Goal: Check status: Check status

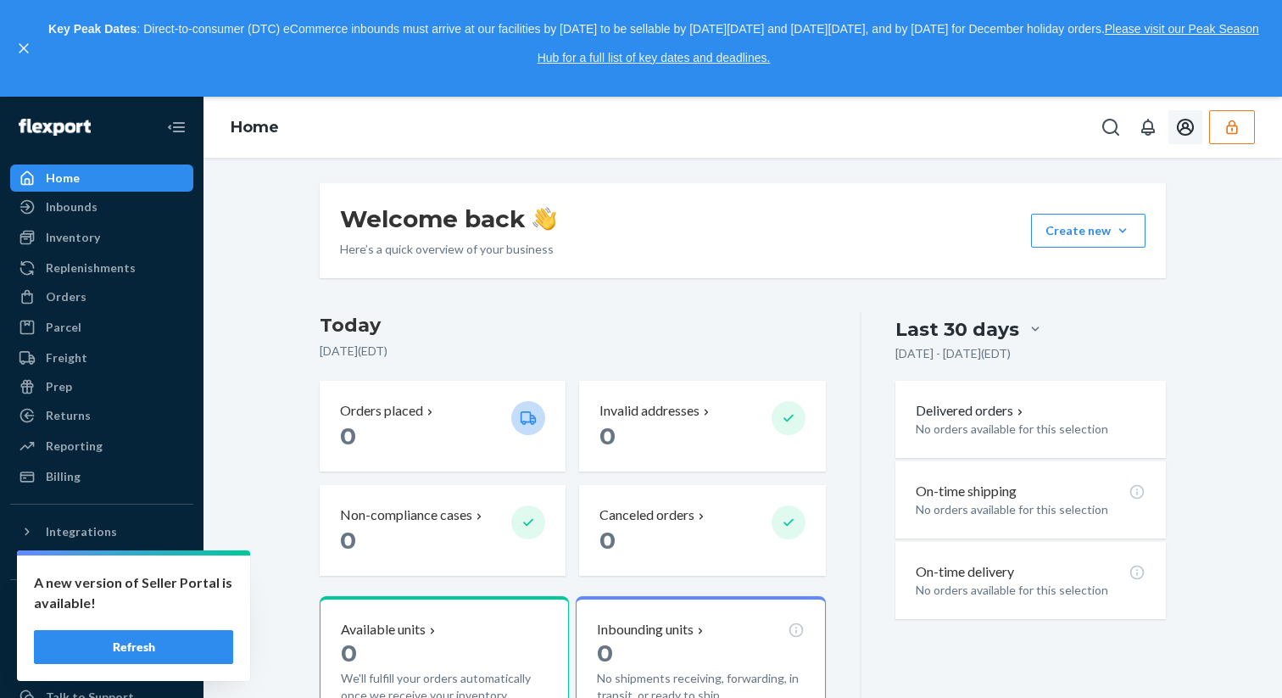
click at [1243, 123] on button "button" at bounding box center [1232, 127] width 46 height 34
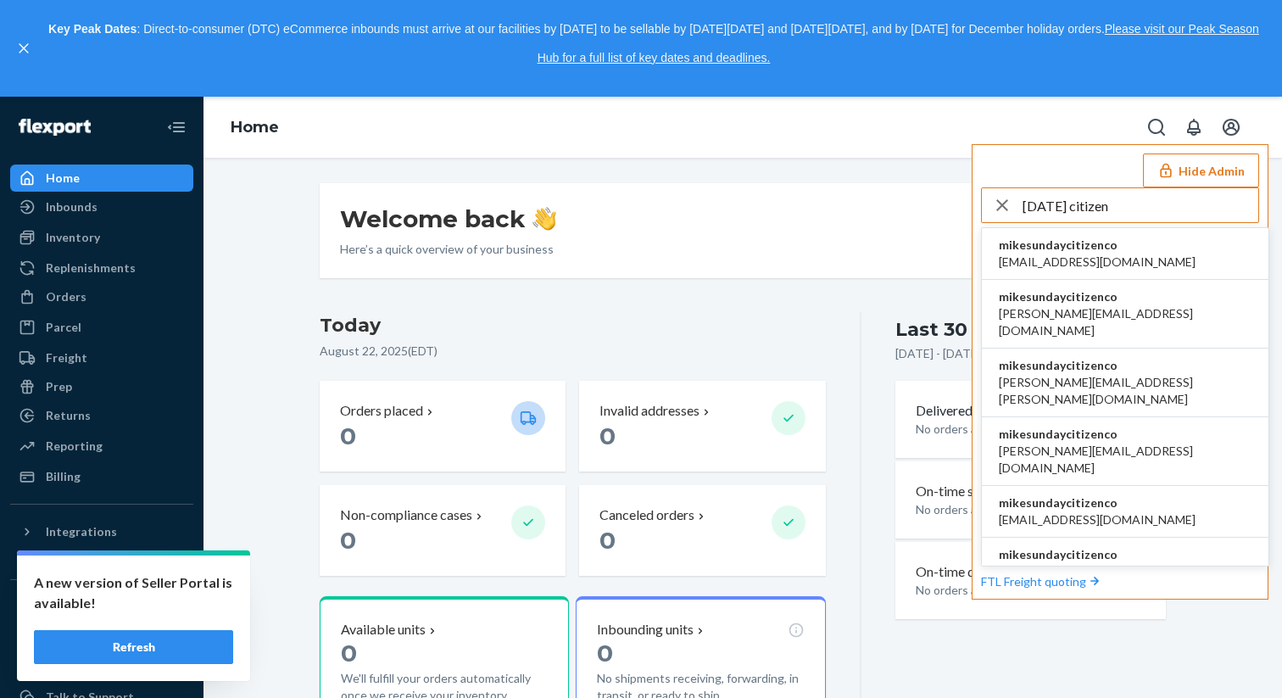
type input "sunday citizen"
click at [1120, 310] on span "andrea@sundaycitizen.co" at bounding box center [1125, 322] width 253 height 34
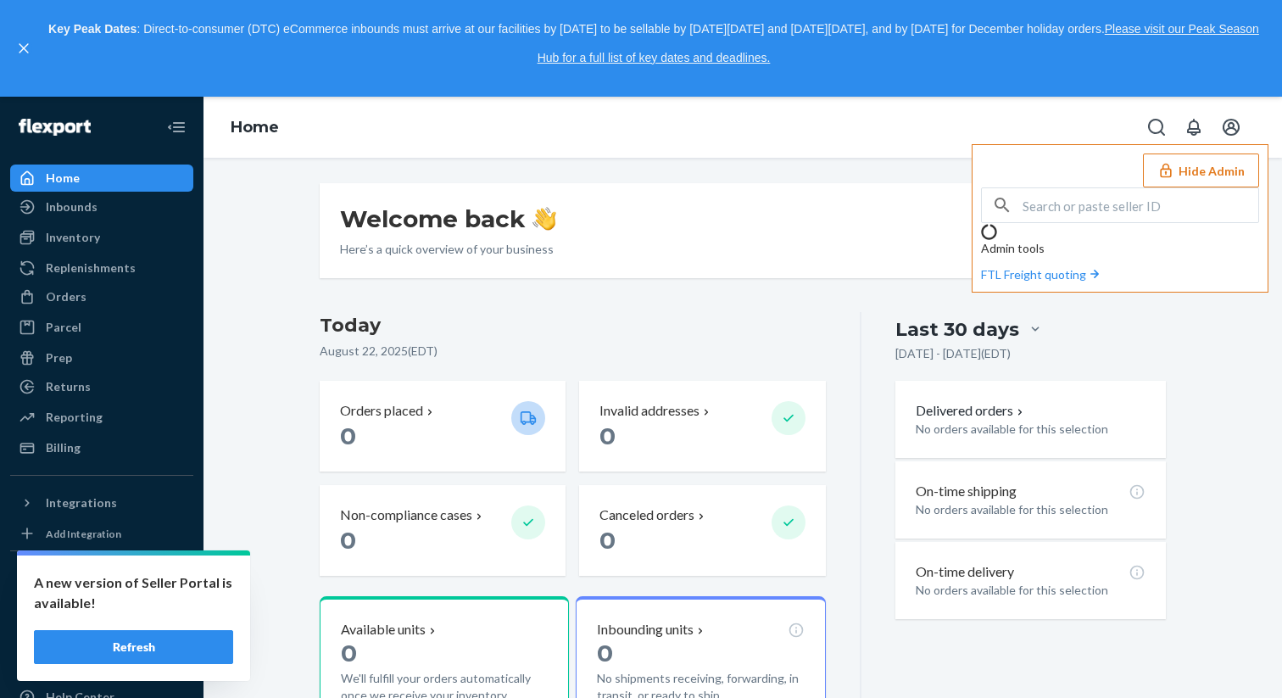
click at [714, 265] on div "Welcome back Here’s a quick overview of your business Create new Create new inb…" at bounding box center [743, 230] width 846 height 95
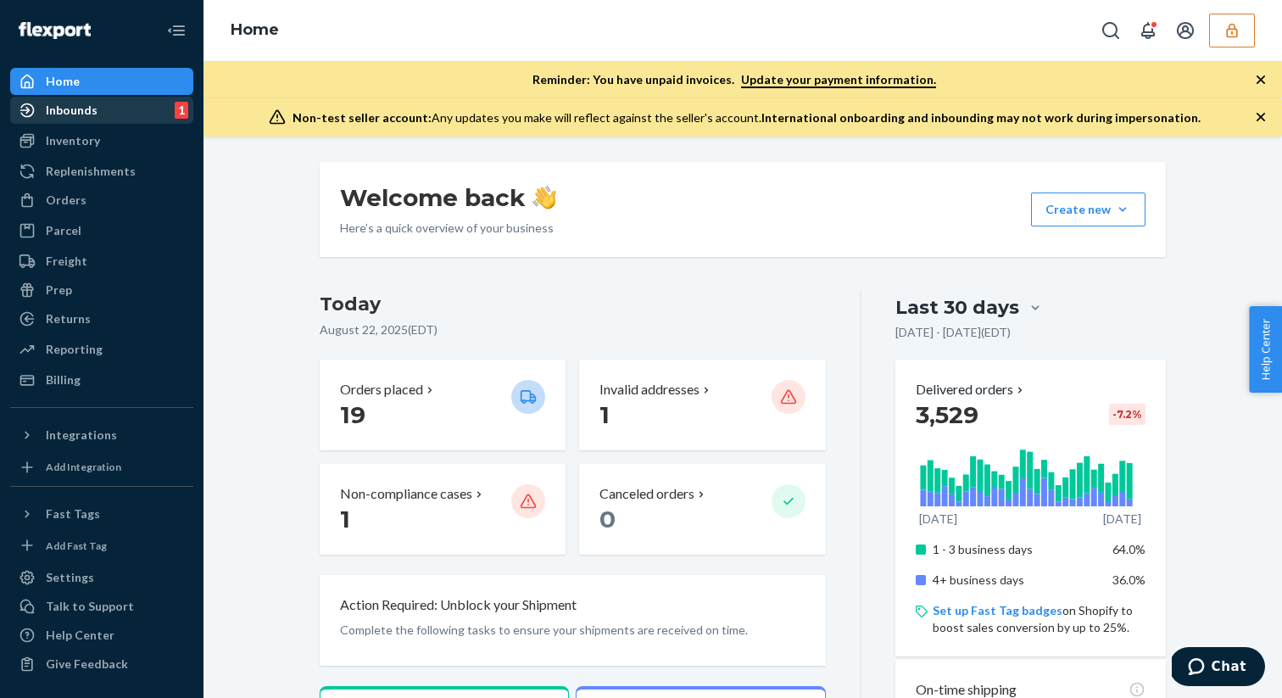
click at [65, 107] on div "Inbounds" at bounding box center [72, 110] width 52 height 17
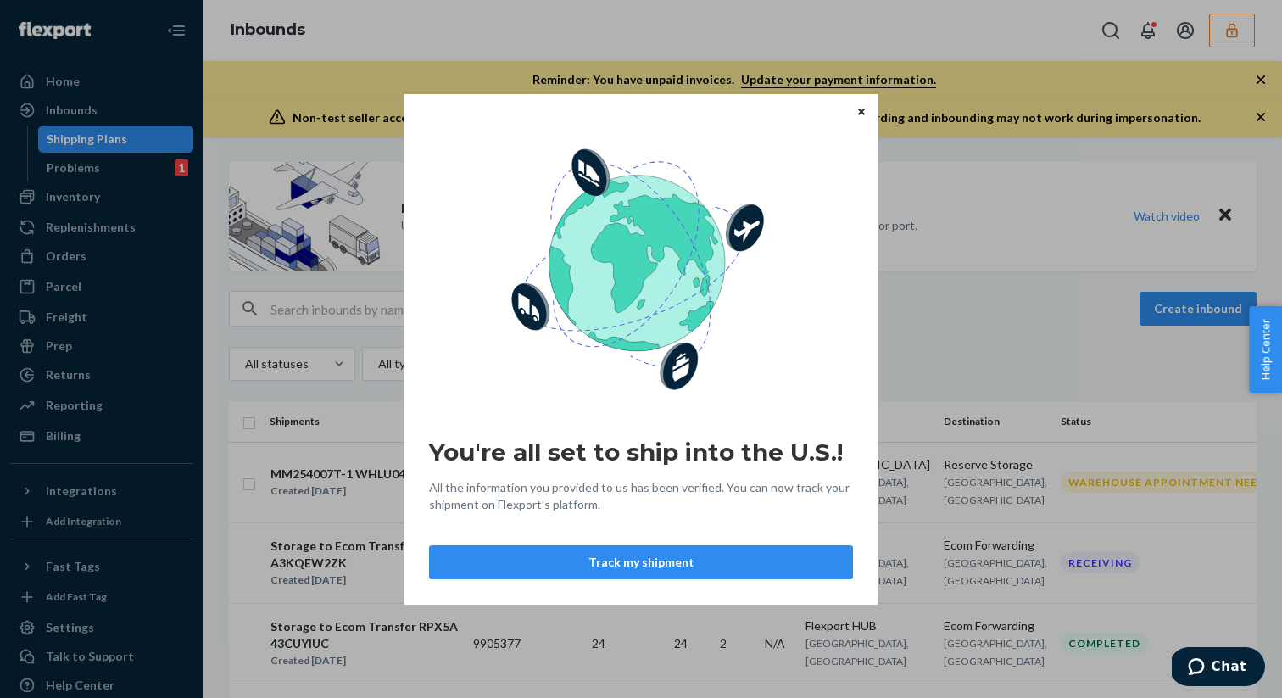
click at [861, 109] on icon "Close" at bounding box center [861, 112] width 7 height 10
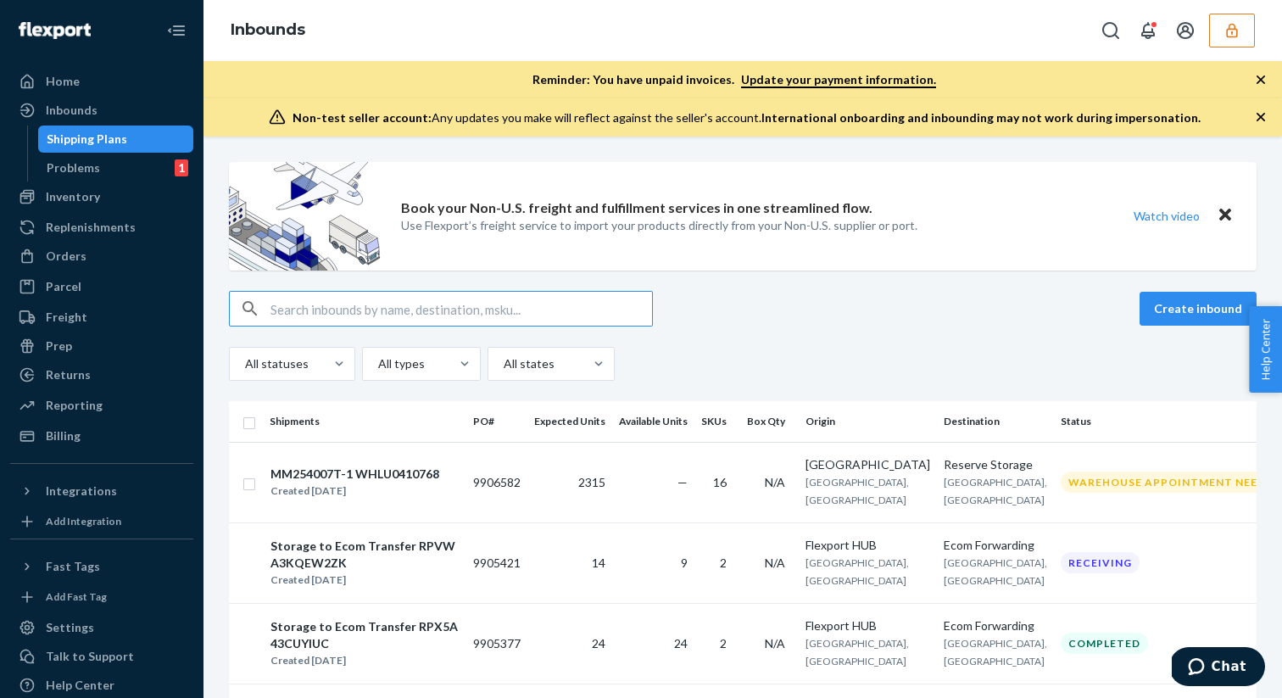
paste input "3318258"
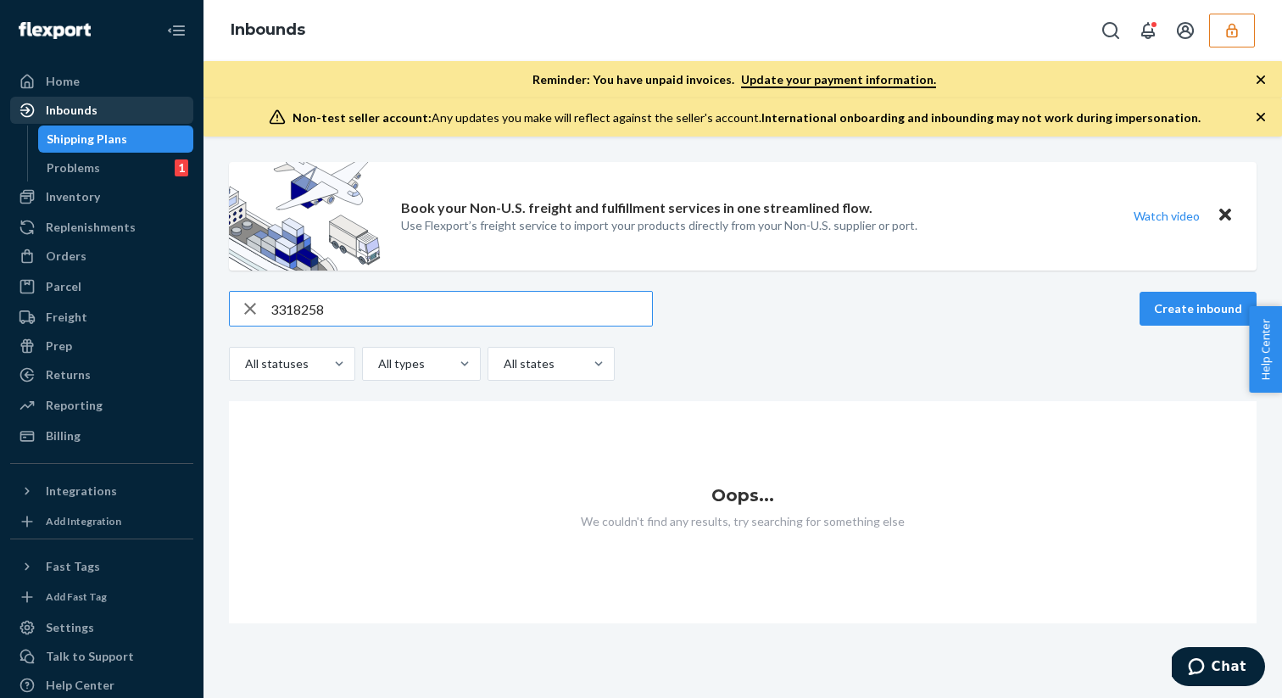
type input "3318258"
click at [89, 117] on div "Inbounds" at bounding box center [72, 110] width 52 height 17
click at [73, 109] on div "Inbounds" at bounding box center [72, 110] width 52 height 17
click at [299, 296] on input "3318258" at bounding box center [462, 309] width 382 height 34
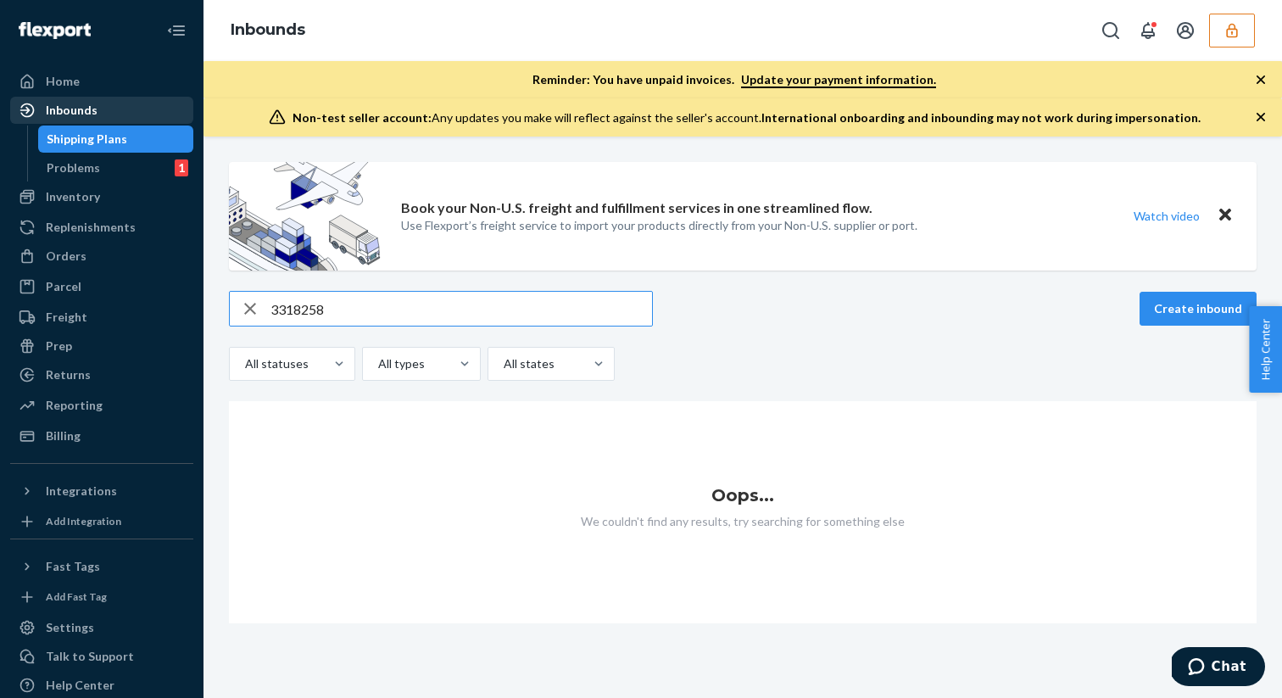
click at [72, 115] on div "Inbounds" at bounding box center [72, 110] width 52 height 17
click at [1238, 28] on icon "button" at bounding box center [1232, 30] width 17 height 17
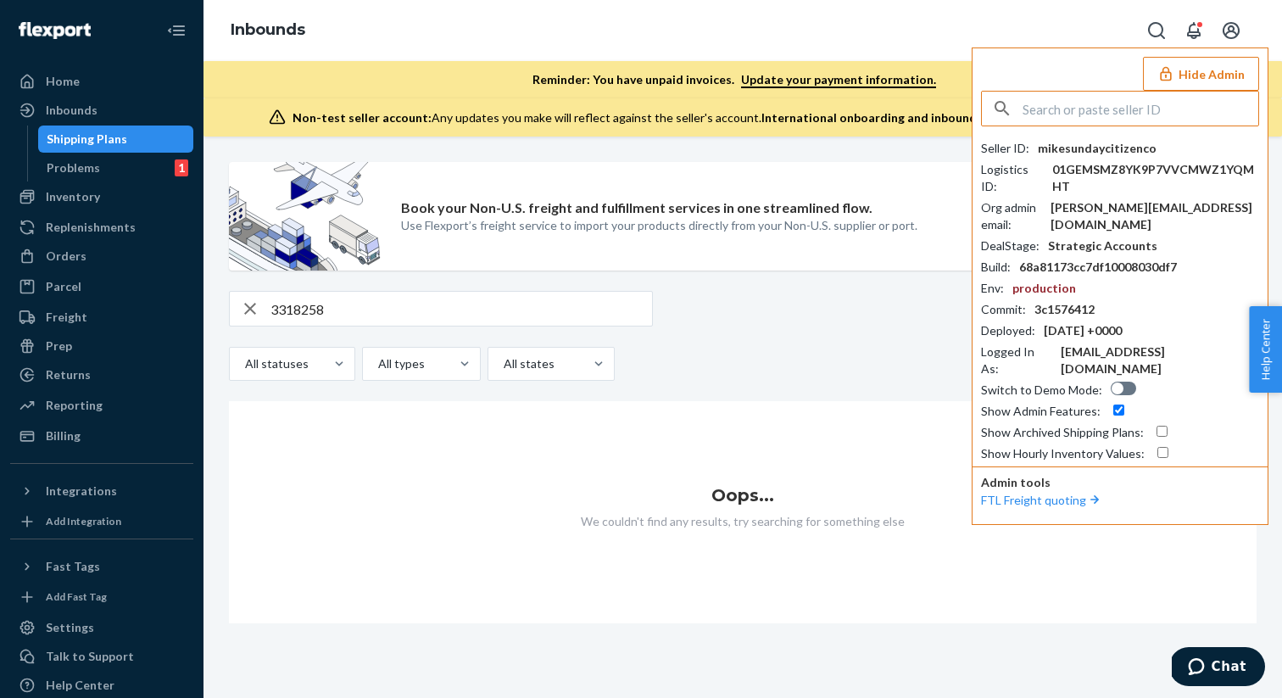
type input "h"
type input "f"
type input "h"
type input "f"
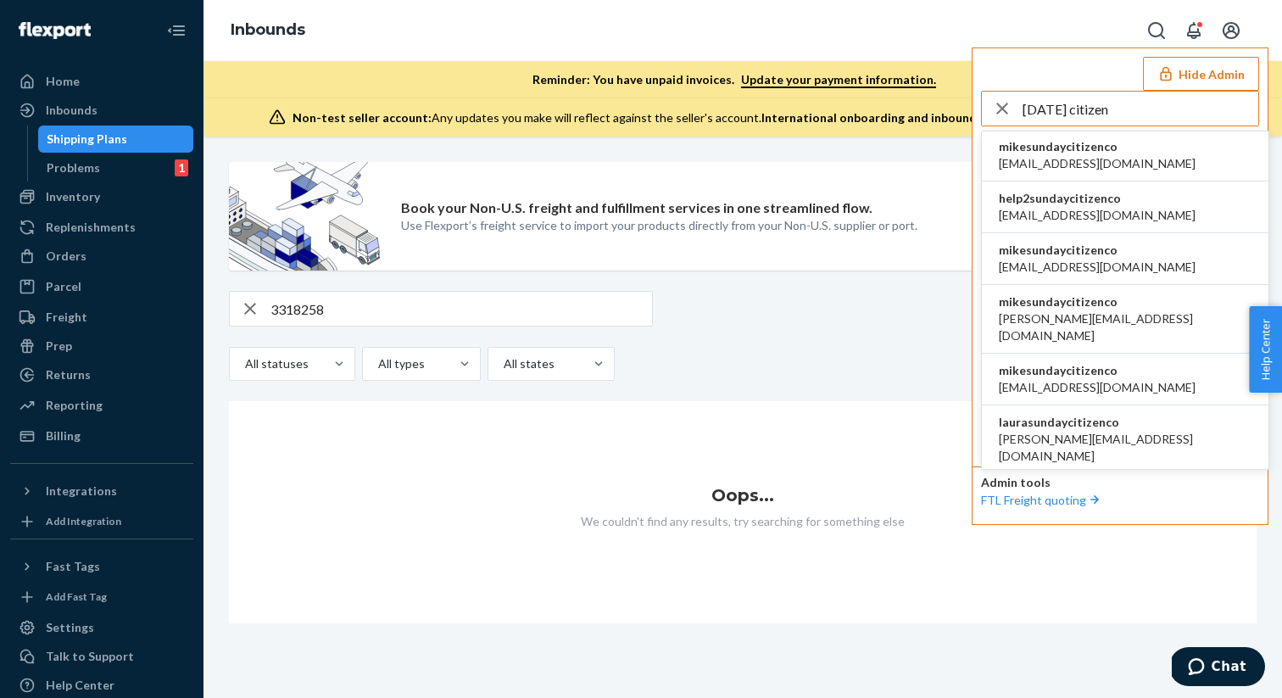
scroll to position [697, 0]
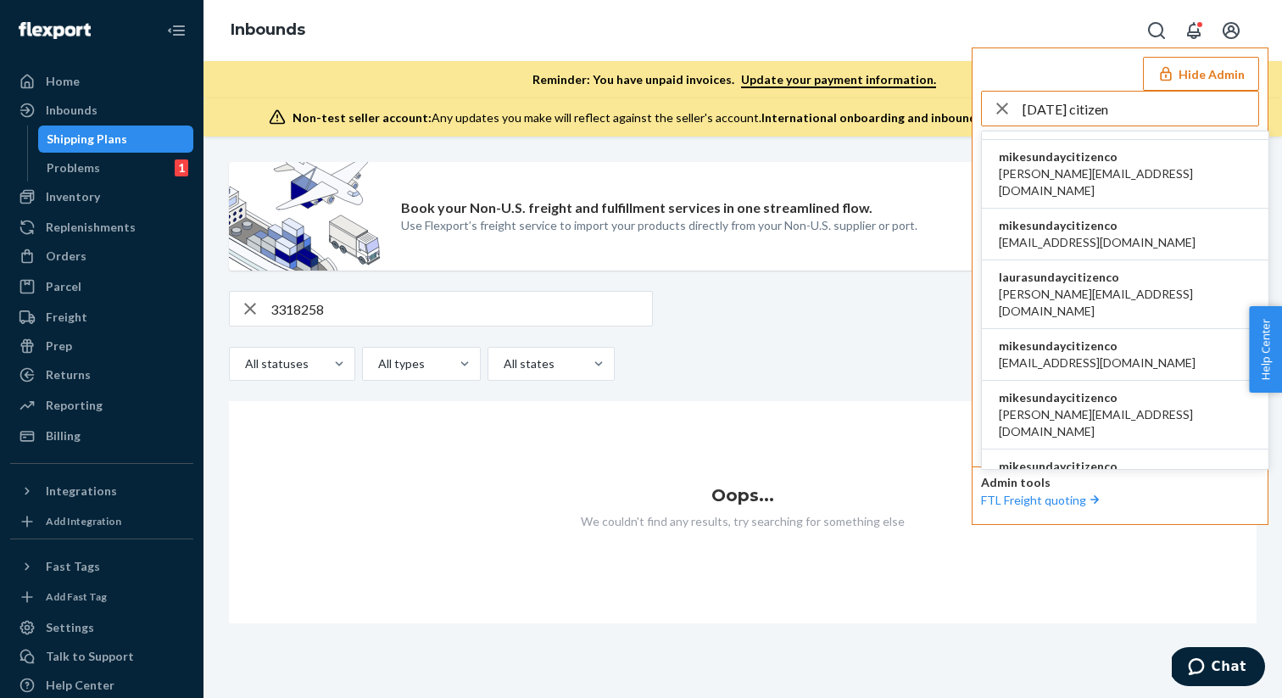
type input "sunday citizen"
click at [1103, 355] on span "lily@sundaycitizen.co" at bounding box center [1097, 363] width 197 height 17
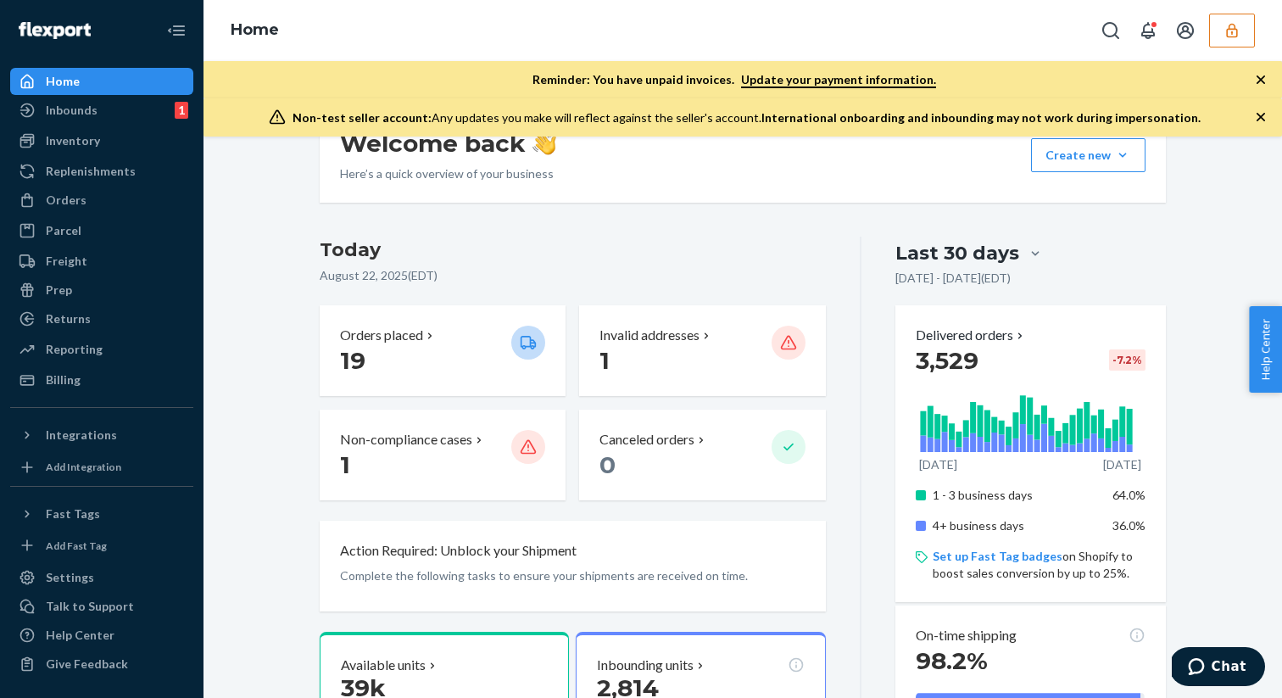
scroll to position [1, 0]
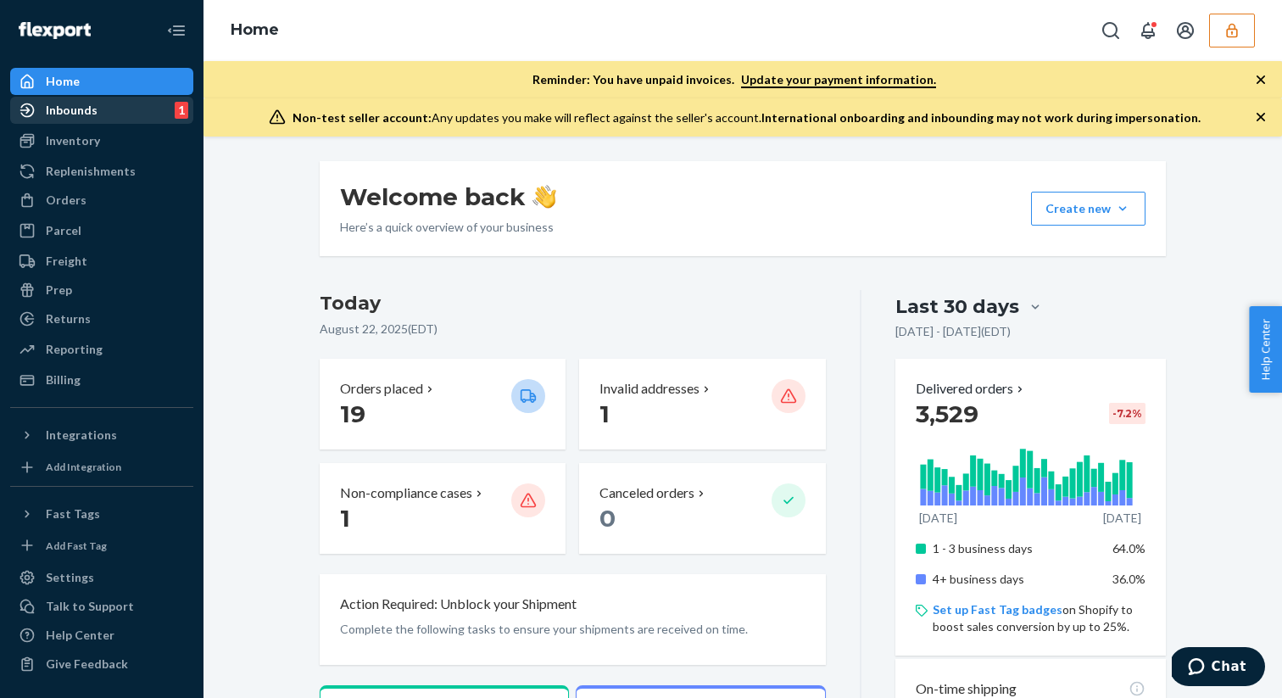
click at [108, 109] on div "Inbounds 1" at bounding box center [102, 110] width 180 height 24
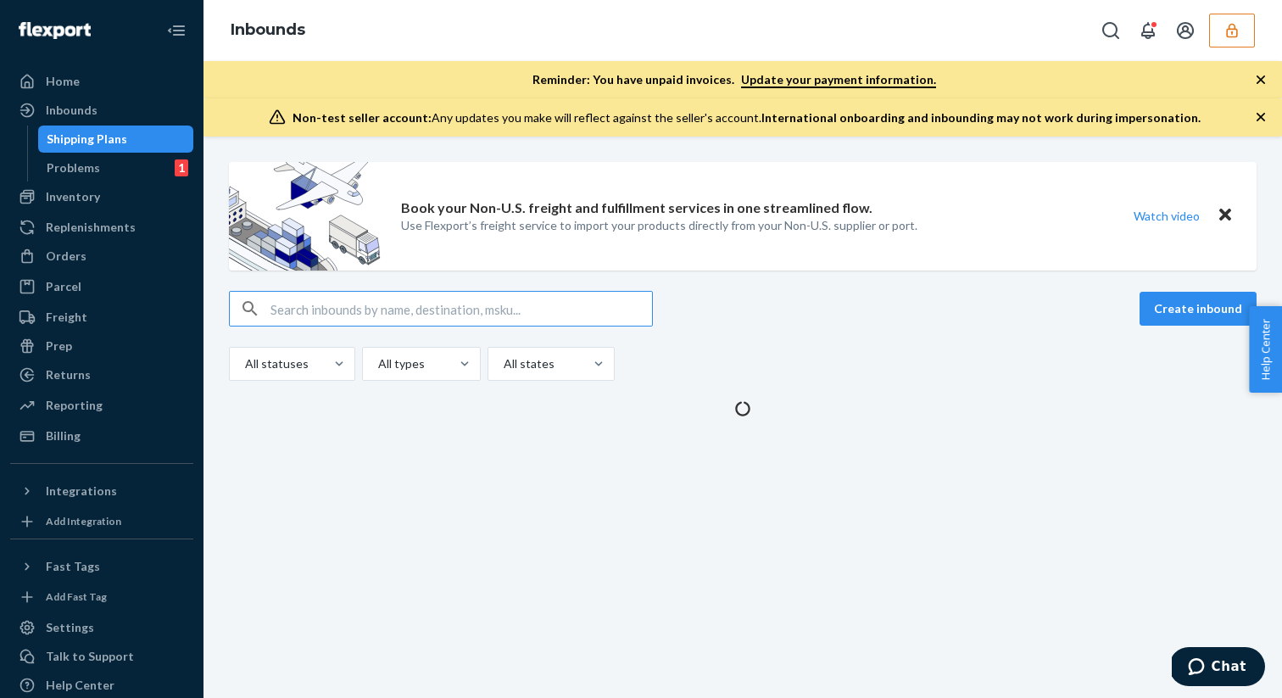
type input "3318258"
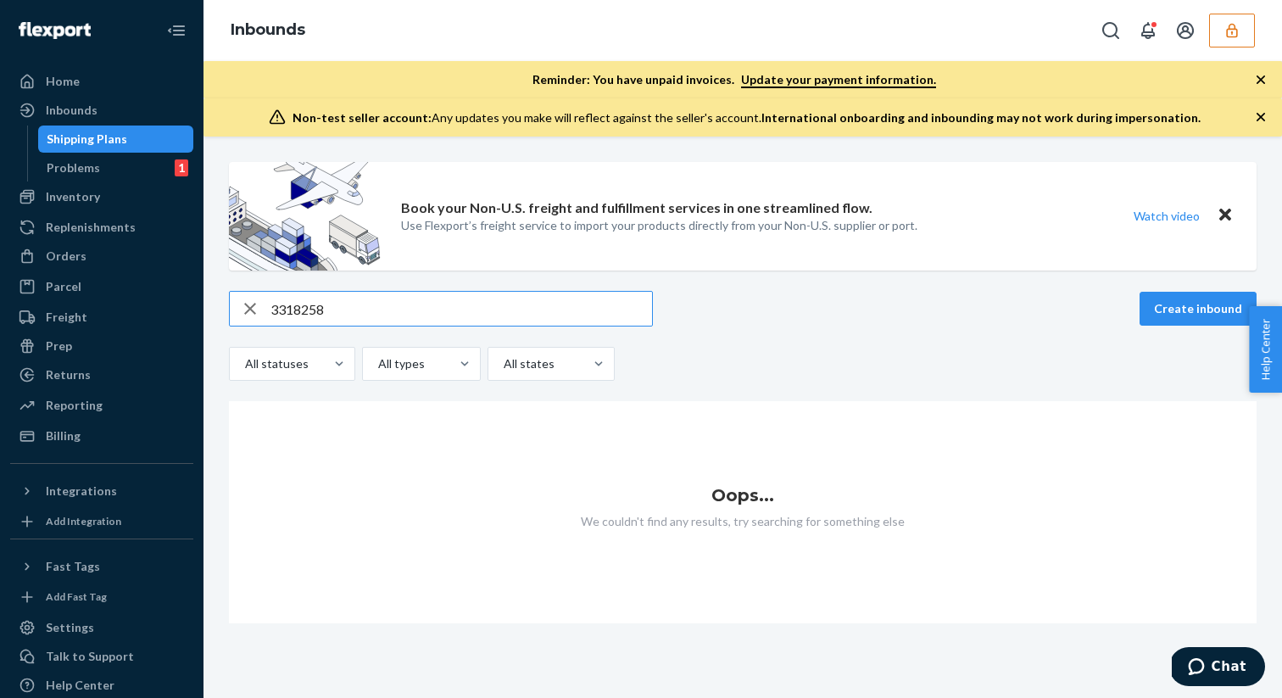
drag, startPoint x: 355, startPoint y: 291, endPoint x: 374, endPoint y: 317, distance: 32.2
click at [374, 317] on input "3318258" at bounding box center [462, 309] width 382 height 34
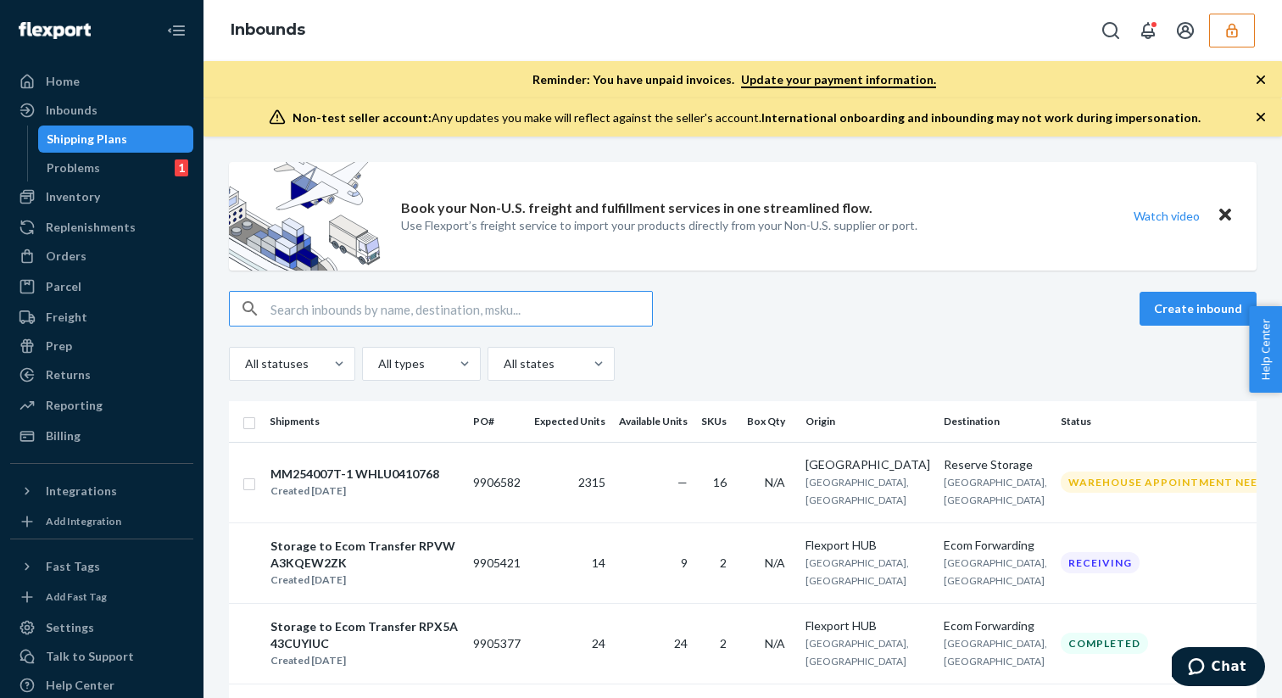
click at [434, 310] on input "text" at bounding box center [462, 309] width 382 height 34
paste input "MM254015T-1"
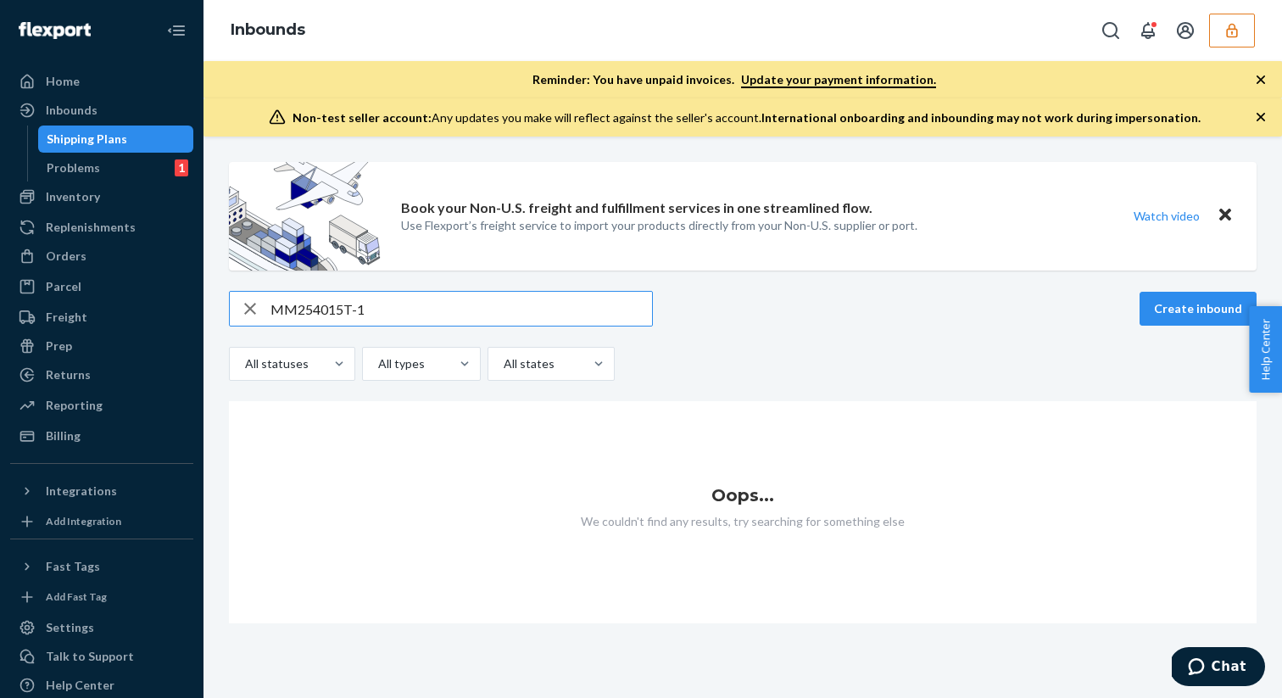
type input "MM254015T-1"
